Goal: Information Seeking & Learning: Learn about a topic

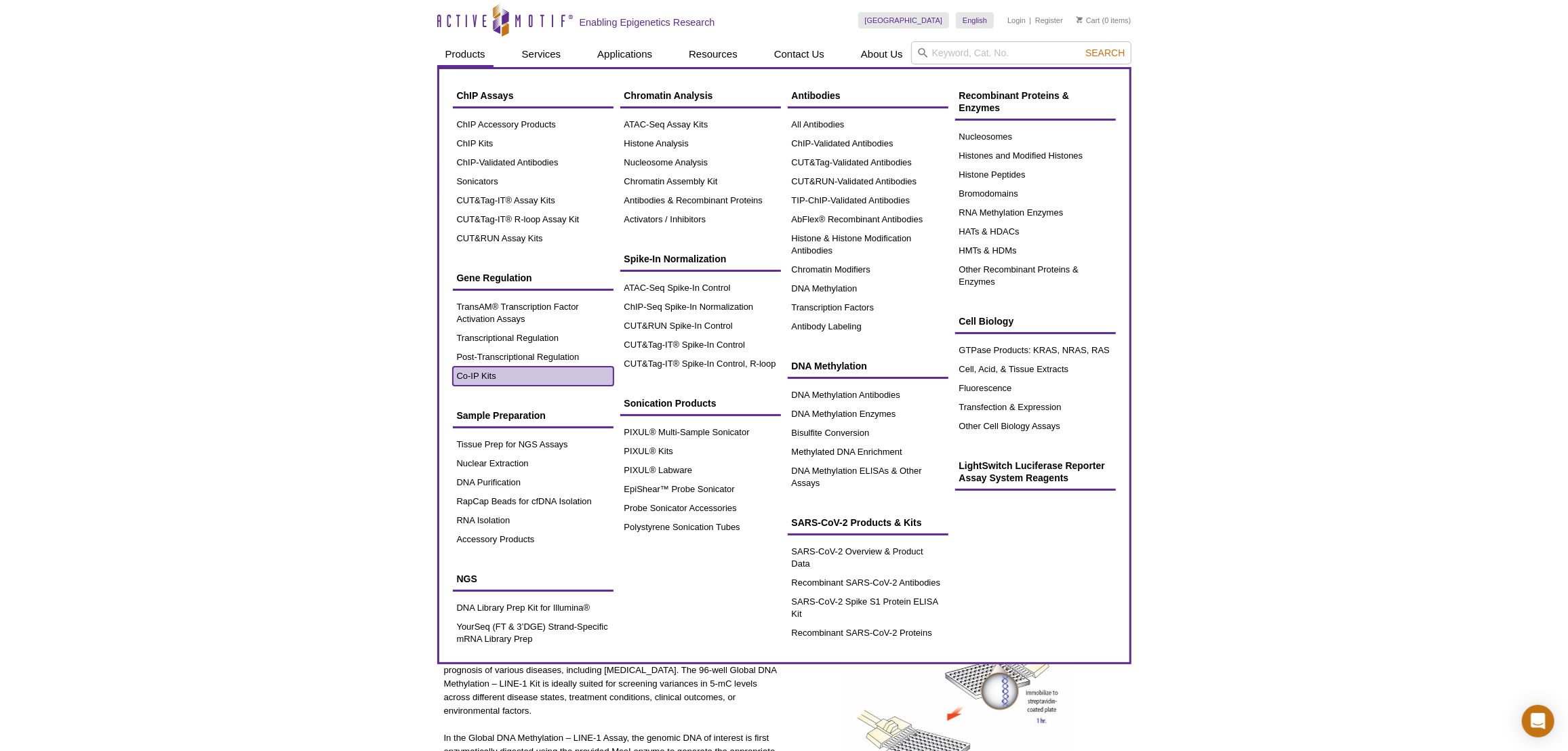
click at [492, 379] on link "Co-IP Kits" at bounding box center [532, 376] width 161 height 19
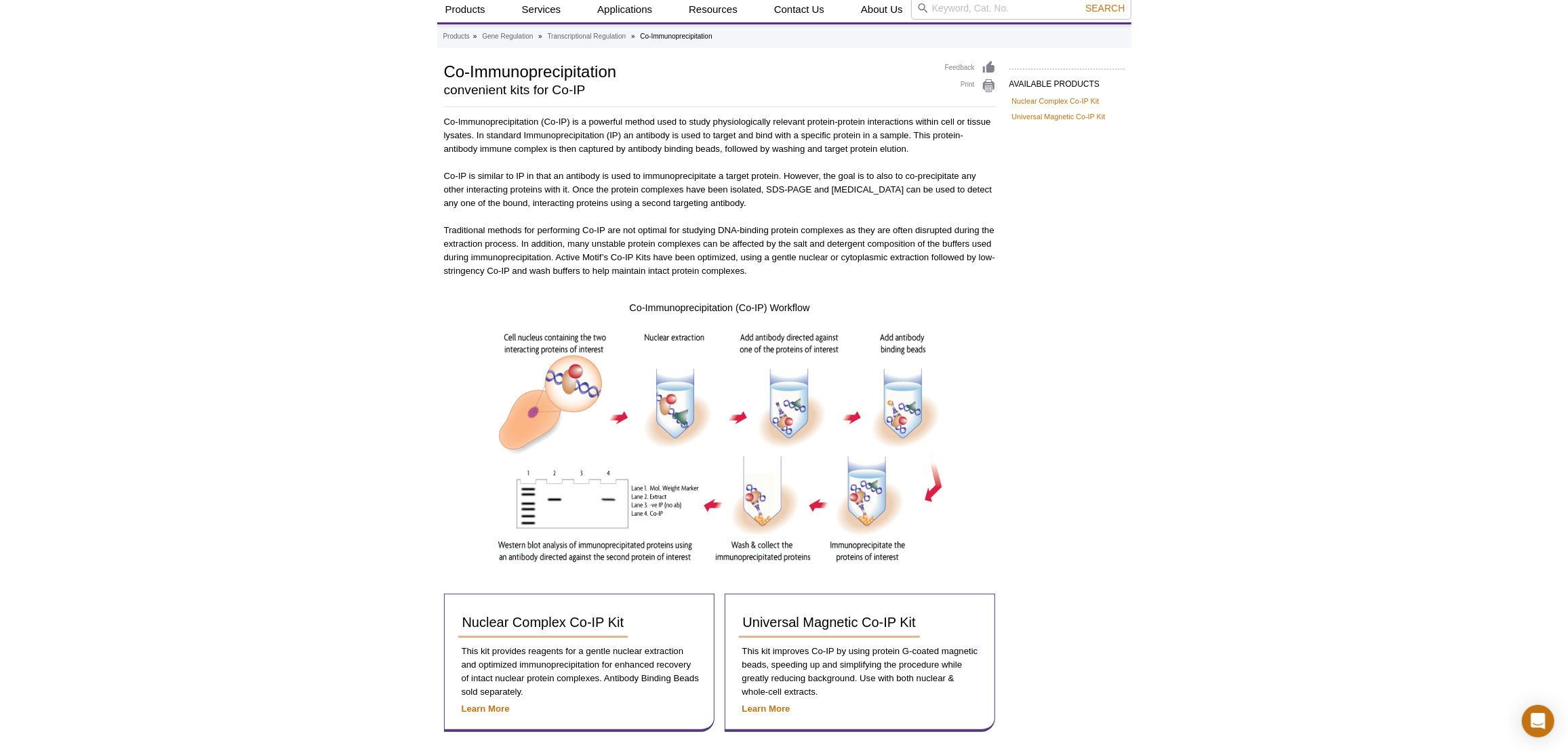
scroll to position [184, 0]
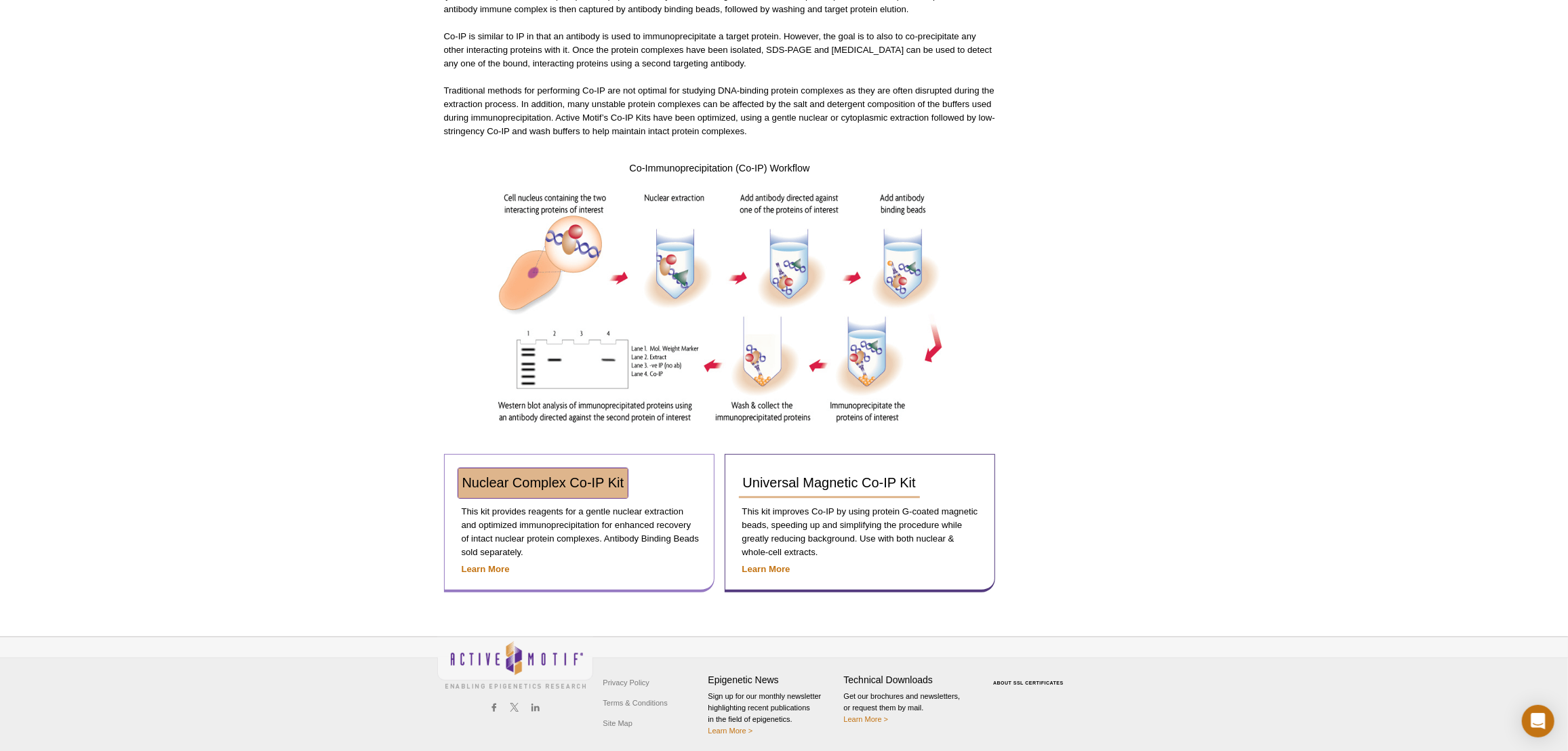
click at [585, 485] on span "Nuclear Complex Co-IP Kit" at bounding box center [543, 483] width 162 height 15
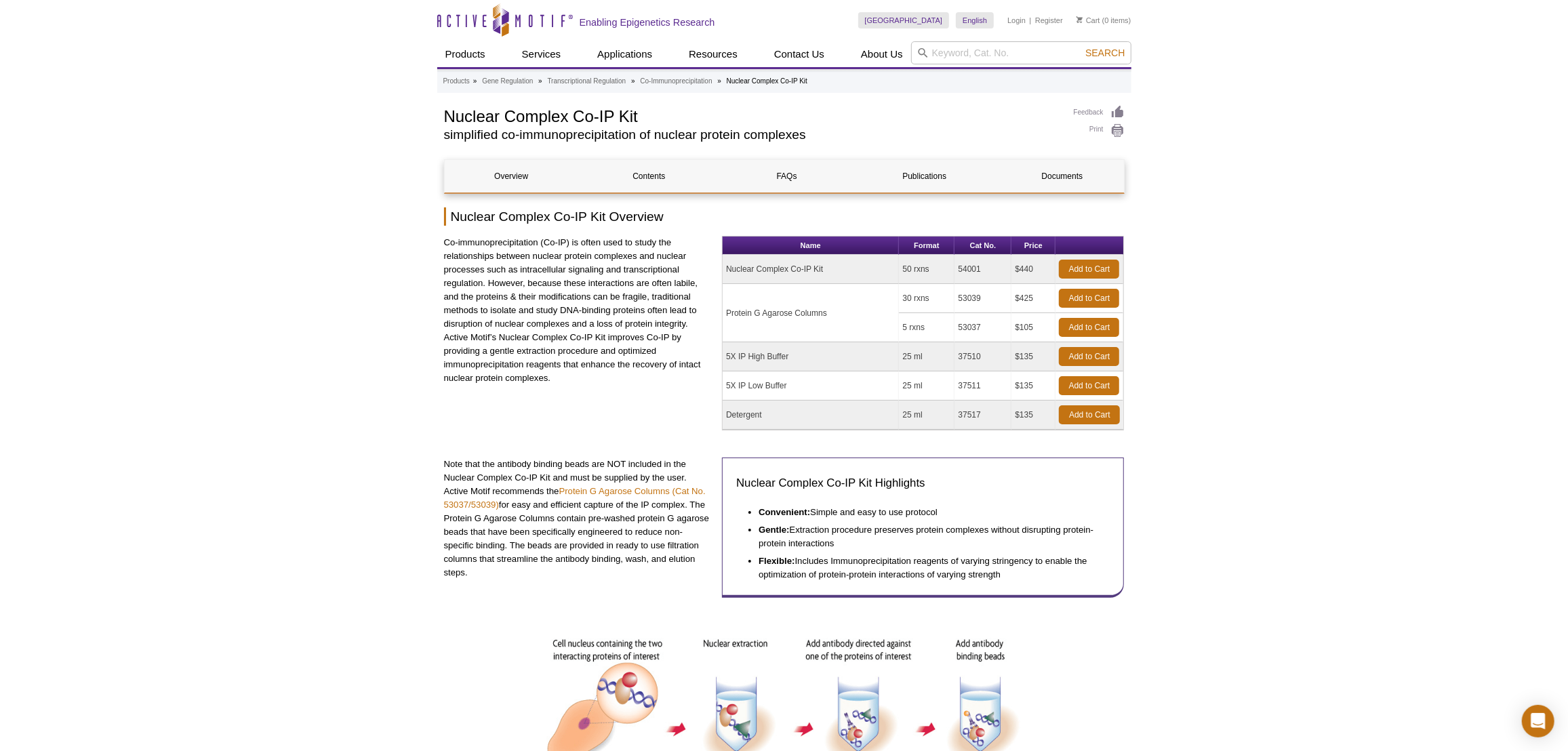
click at [974, 271] on td "54001" at bounding box center [983, 269] width 57 height 29
copy td "54001"
drag, startPoint x: 726, startPoint y: 268, endPoint x: 987, endPoint y: 270, distance: 261.0
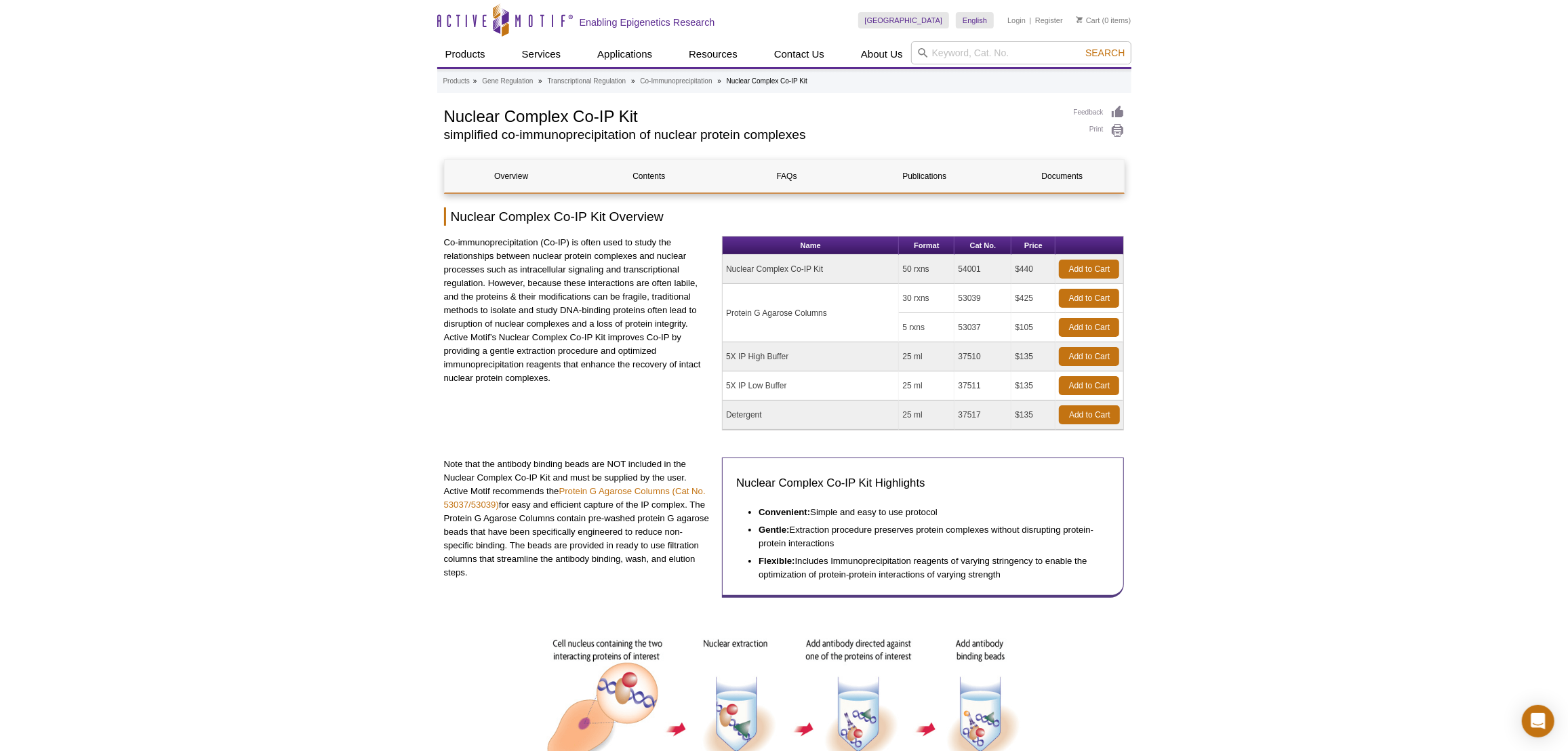
click at [987, 270] on tr "Nuclear Complex Co-IP Kit 50 rxns 54001 $440 Add to Cart" at bounding box center [923, 269] width 401 height 29
copy tr "Nuclear Complex Co-IP Kit 50 rxns 54001"
